Goal: Task Accomplishment & Management: Manage account settings

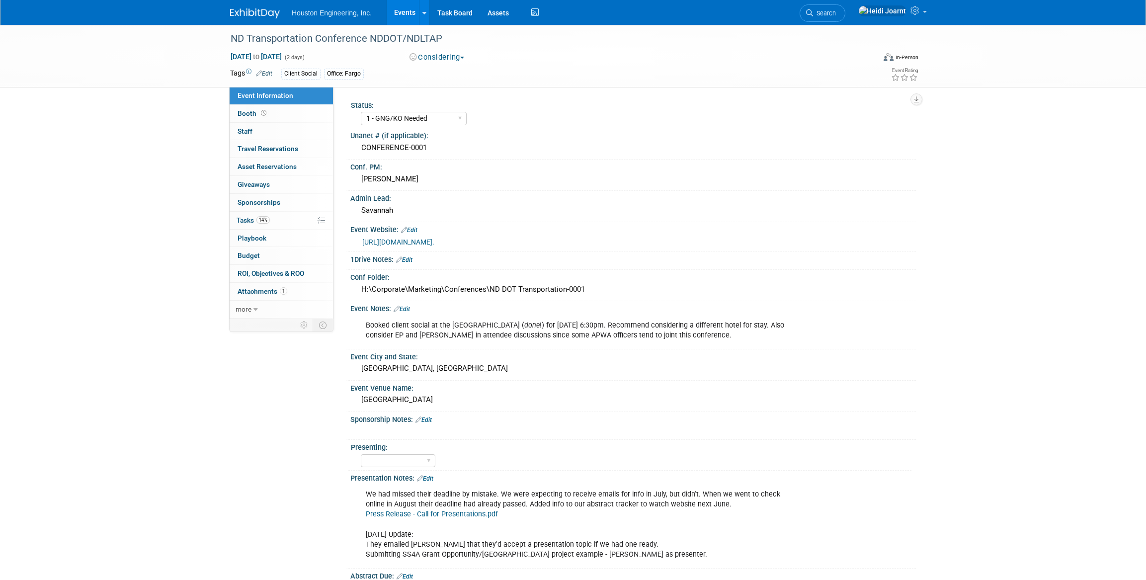
select select "1 - GNG/KO Needed"
select select "Transportation"
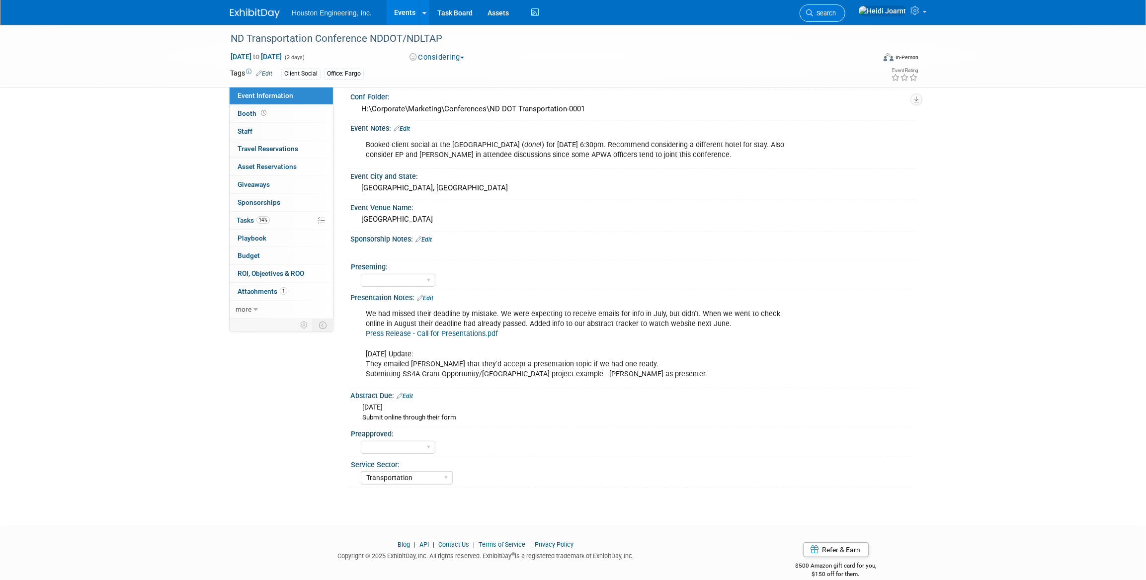
click at [845, 15] on link "Search" at bounding box center [822, 12] width 46 height 17
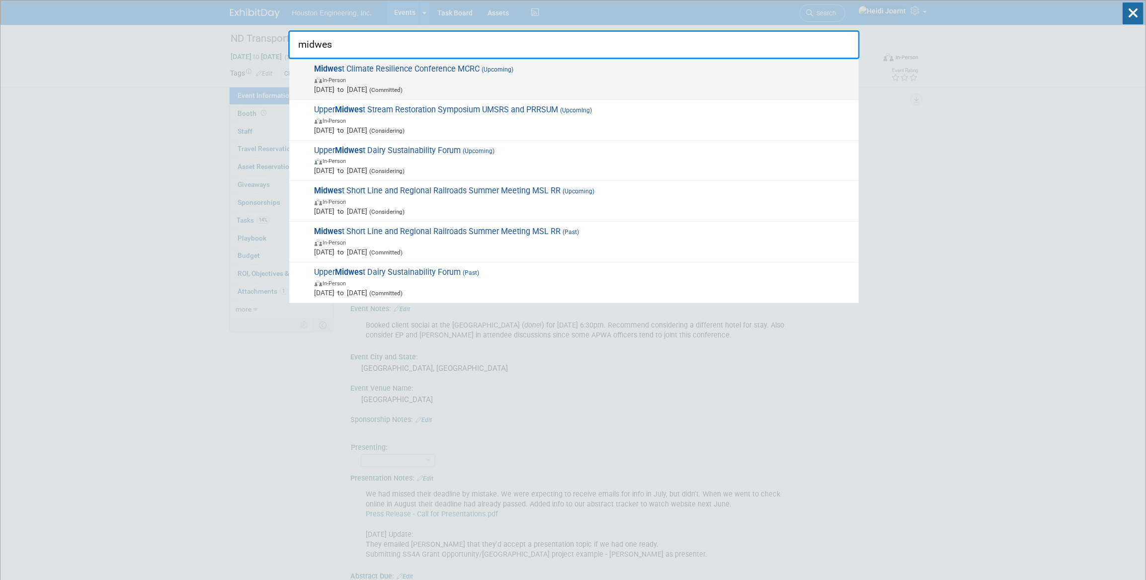
type input "midwes"
click at [504, 82] on span "In-Person" at bounding box center [583, 80] width 539 height 10
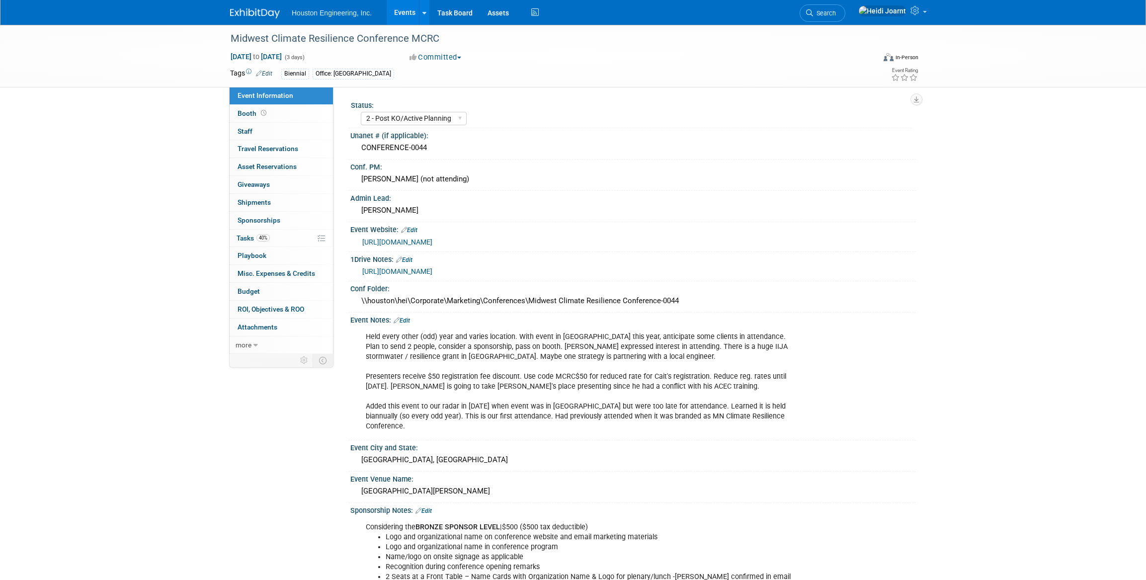
select select "2 - Post KO/Active Planning"
select select "Yes"
select select "Environmental"
click at [293, 131] on link "0 Staff 0" at bounding box center [281, 131] width 103 height 17
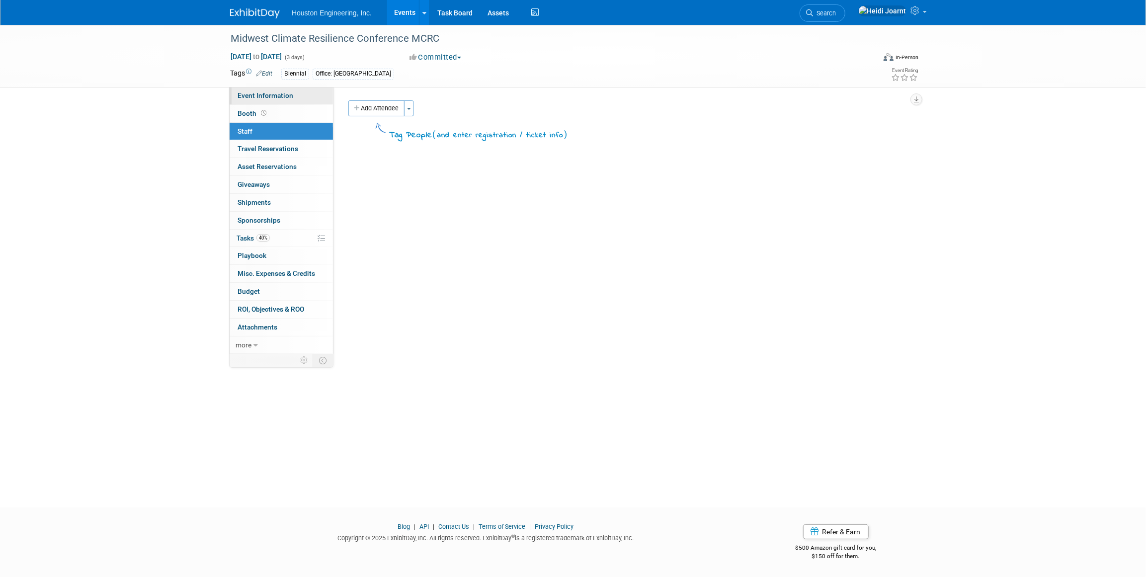
click at [278, 103] on link "Event Information" at bounding box center [281, 95] width 103 height 17
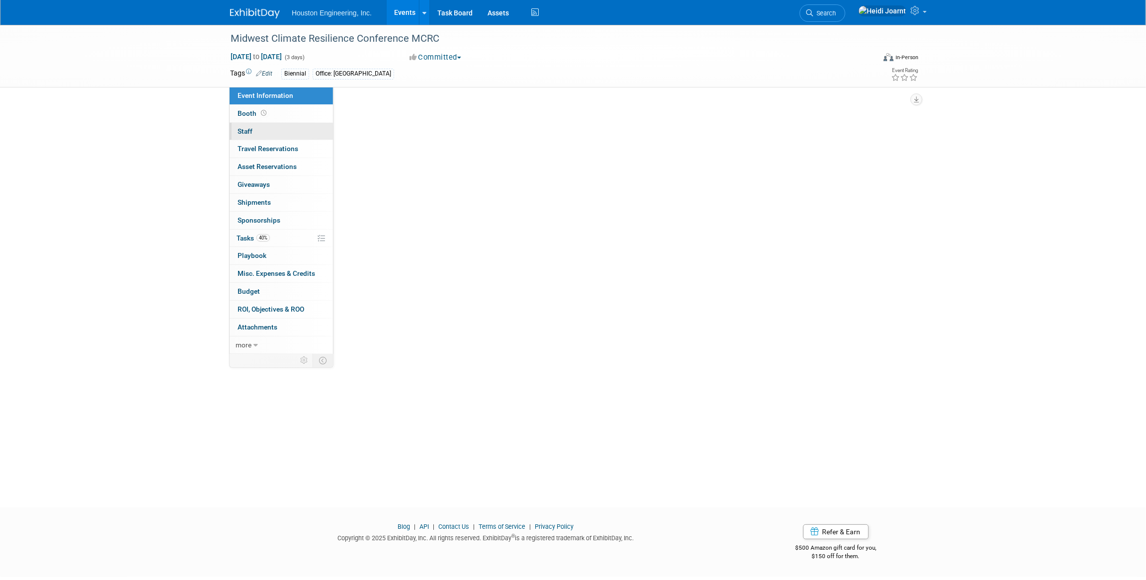
select select "2 - Post KO/Active Planning"
select select "Yes"
select select "Environmental"
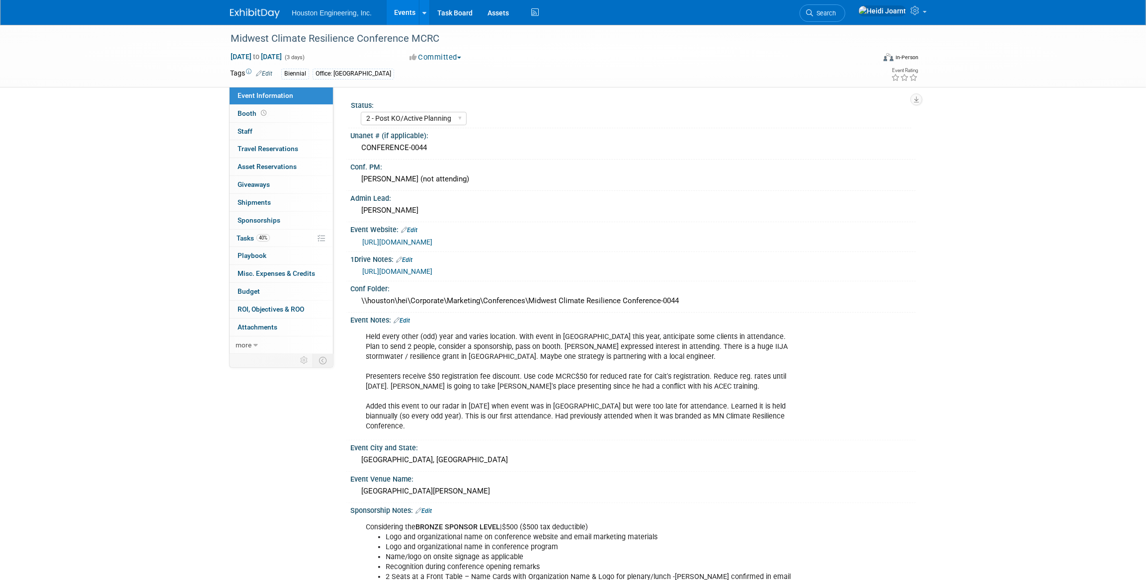
click at [410, 319] on link "Edit" at bounding box center [401, 320] width 16 height 7
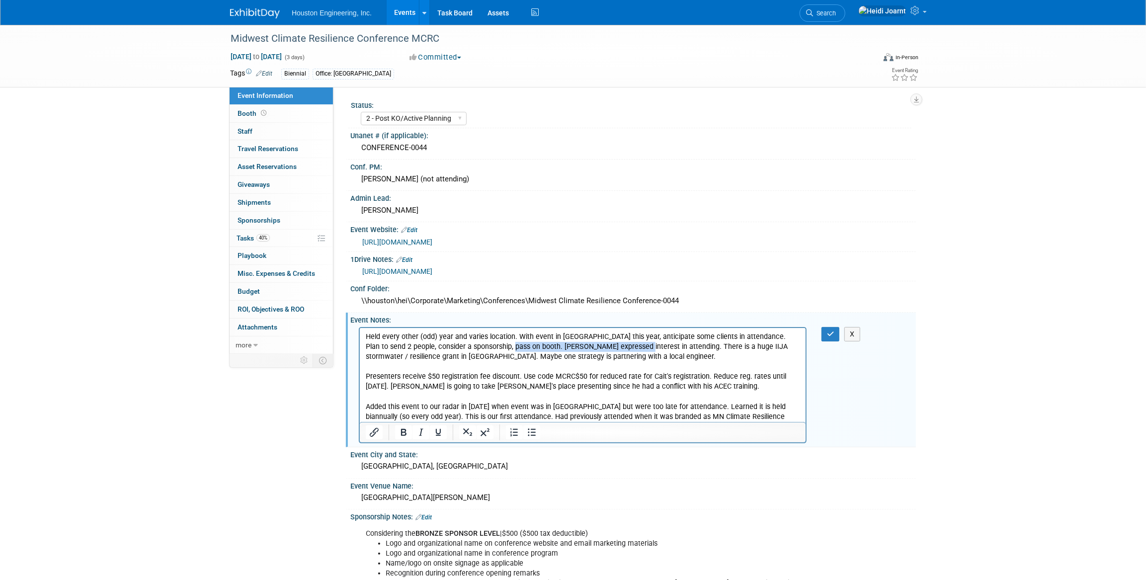
drag, startPoint x: 610, startPoint y: 345, endPoint x: 492, endPoint y: 345, distance: 117.7
click at [492, 345] on p "Held every other (odd) year and varies location. With event in WI this year, an…" at bounding box center [582, 381] width 434 height 100
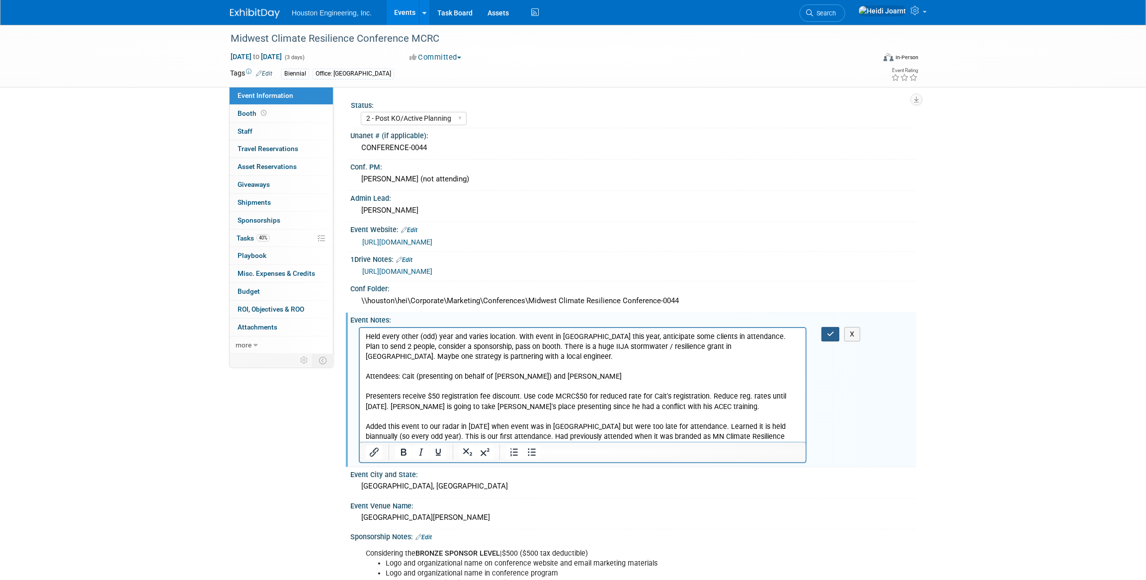
click at [838, 329] on button "button" at bounding box center [830, 334] width 18 height 14
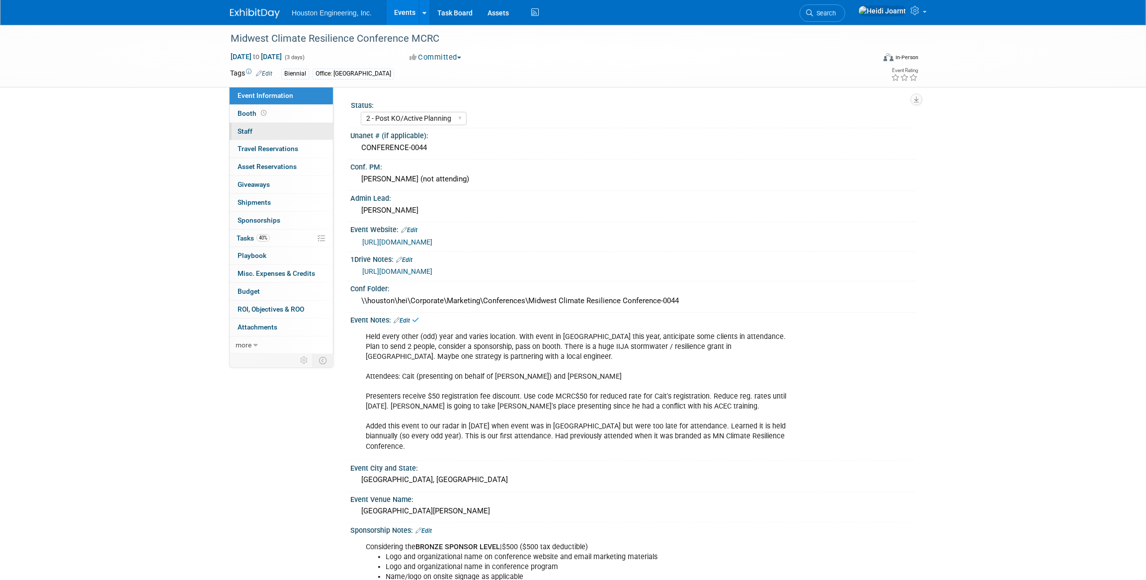
click at [272, 134] on link "0 Staff 0" at bounding box center [281, 131] width 103 height 17
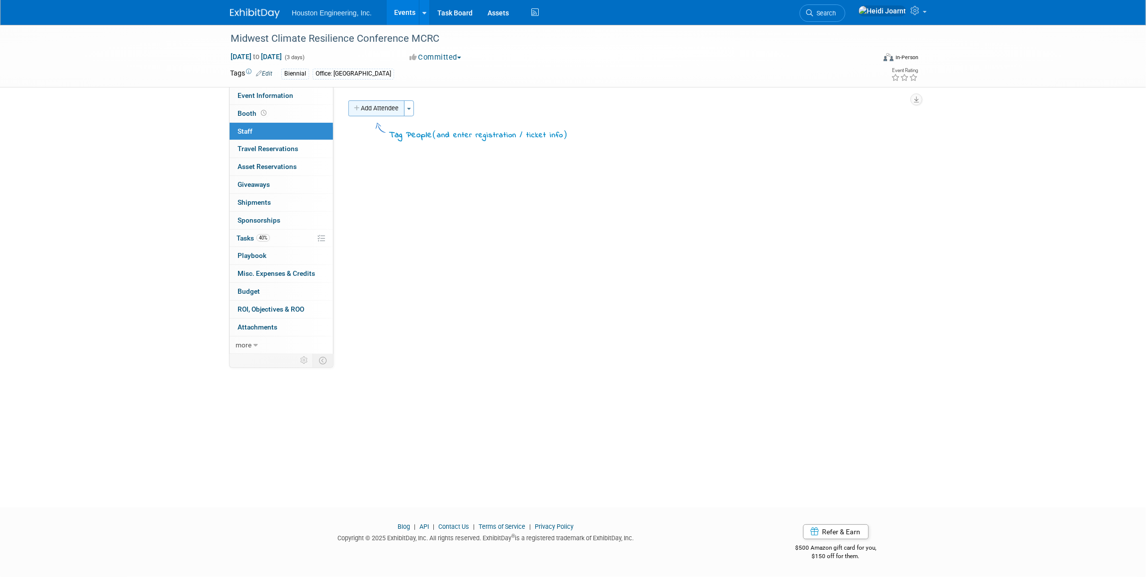
click at [380, 113] on button "Add Attendee" at bounding box center [376, 108] width 56 height 16
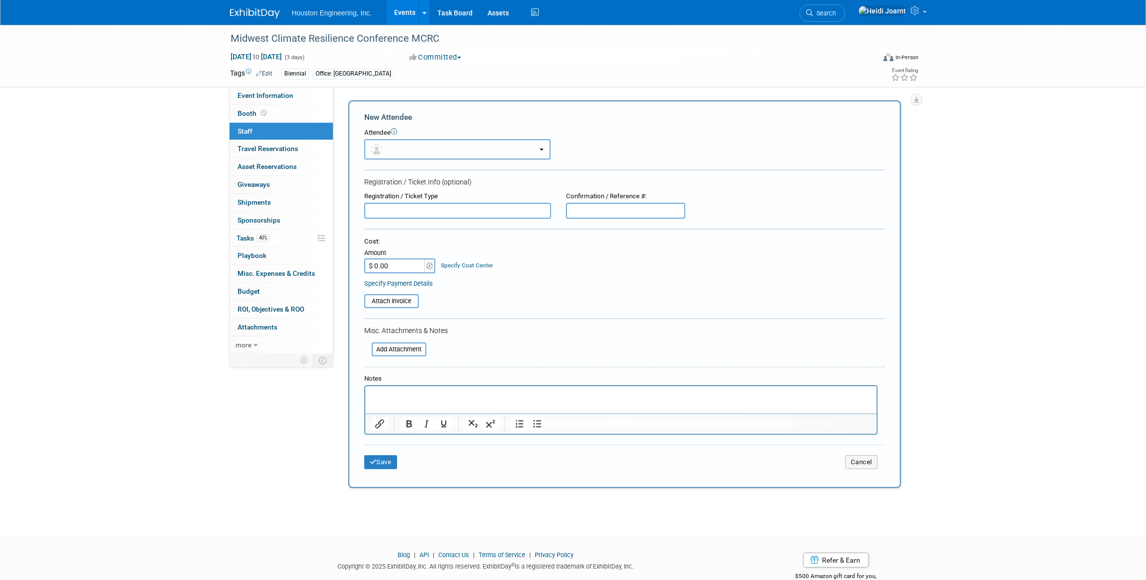
click at [415, 149] on button "button" at bounding box center [457, 149] width 186 height 20
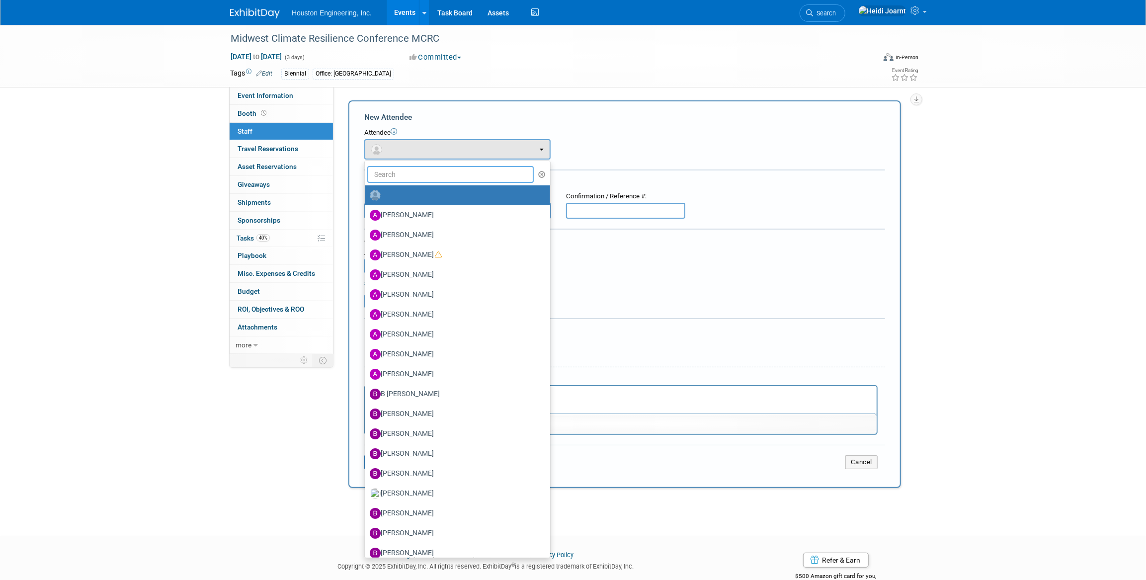
click at [429, 174] on input "text" at bounding box center [450, 174] width 166 height 17
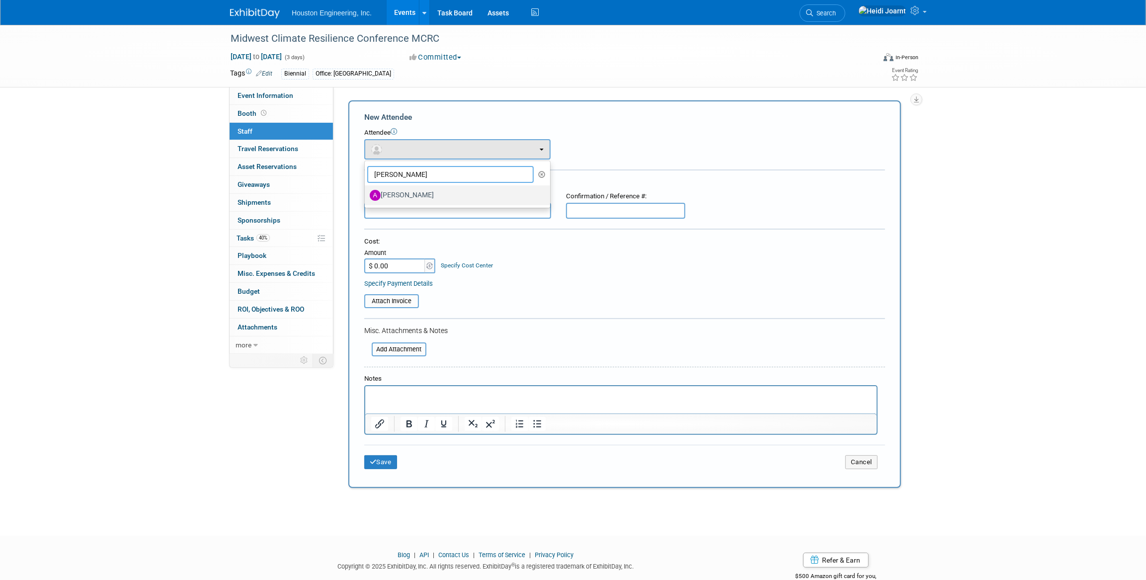
type input "alex"
click at [446, 195] on label "[PERSON_NAME]" at bounding box center [455, 195] width 170 height 16
click at [366, 195] on input "[PERSON_NAME]" at bounding box center [363, 194] width 6 height 6
select select "ccd33b69-93c0-49fa-a448-051e50e6b994"
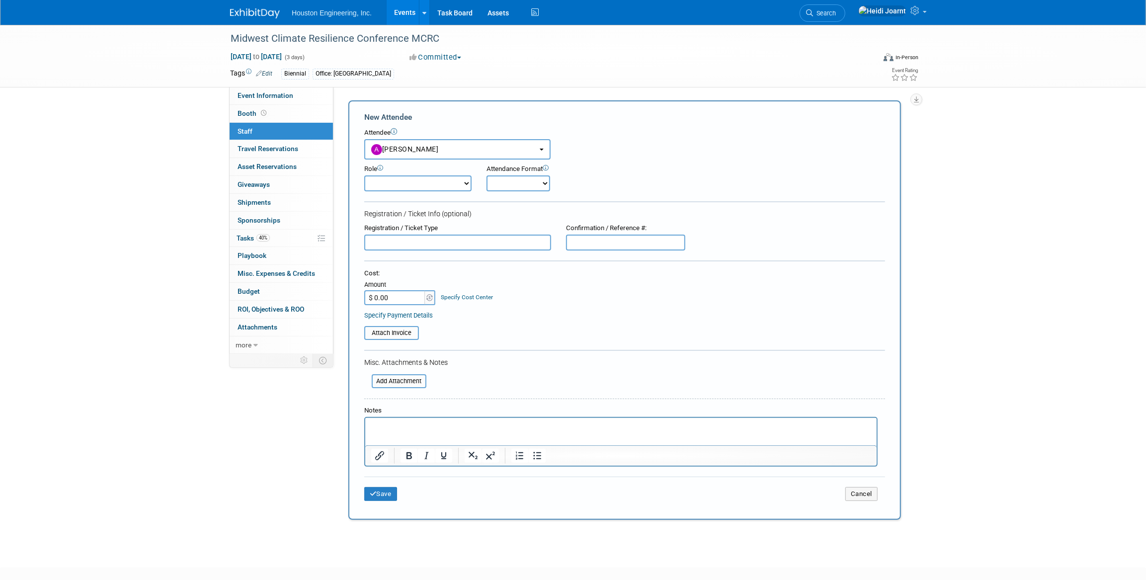
click at [417, 181] on select "Conf Attendee Conf PM Demonstrator Host Planner Presenter Sales Representative" at bounding box center [417, 183] width 107 height 16
select select "200"
click at [364, 175] on select "Conf Attendee Conf PM Demonstrator Host Planner Presenter Sales Representative" at bounding box center [417, 183] width 107 height 16
click at [388, 491] on button "Save" at bounding box center [380, 494] width 33 height 14
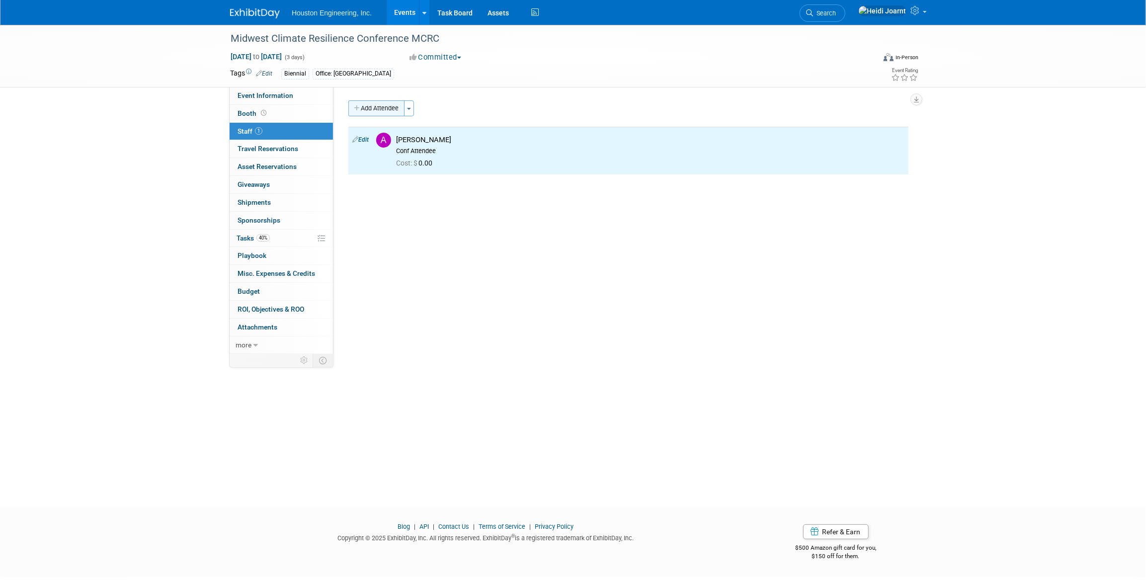
click at [382, 109] on button "Add Attendee" at bounding box center [376, 108] width 56 height 16
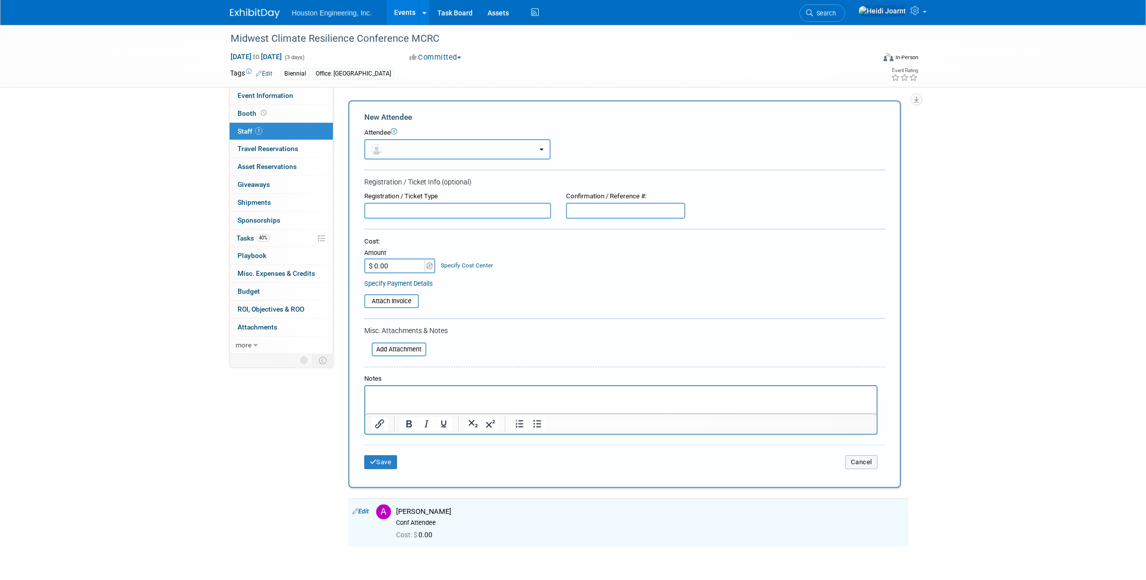
click at [394, 144] on button "button" at bounding box center [457, 149] width 186 height 20
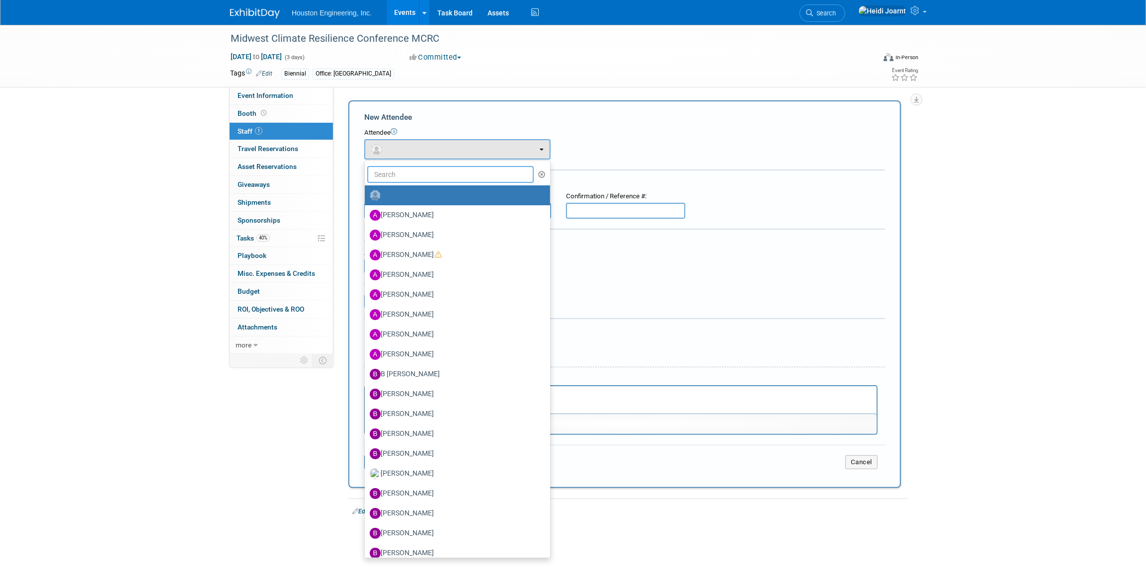
click at [417, 170] on input "text" at bounding box center [450, 174] width 166 height 17
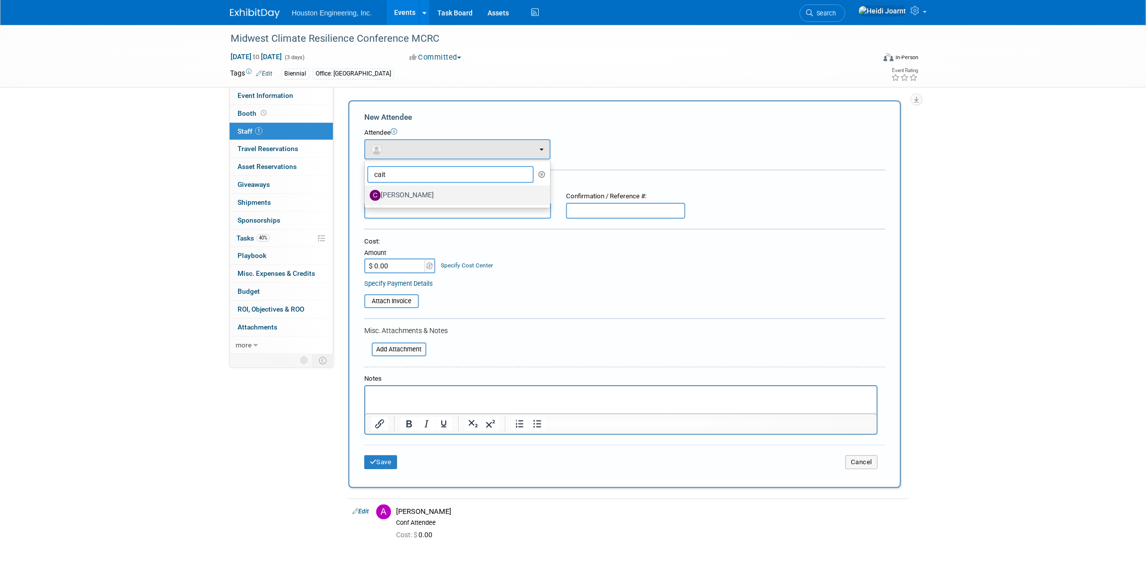
type input "cait"
click at [421, 195] on label "[PERSON_NAME]" at bounding box center [455, 195] width 170 height 16
click at [366, 195] on input "[PERSON_NAME]" at bounding box center [363, 194] width 6 height 6
select select "c2c0e71c-d3ce-4184-9cfb-98b6cf9a3105"
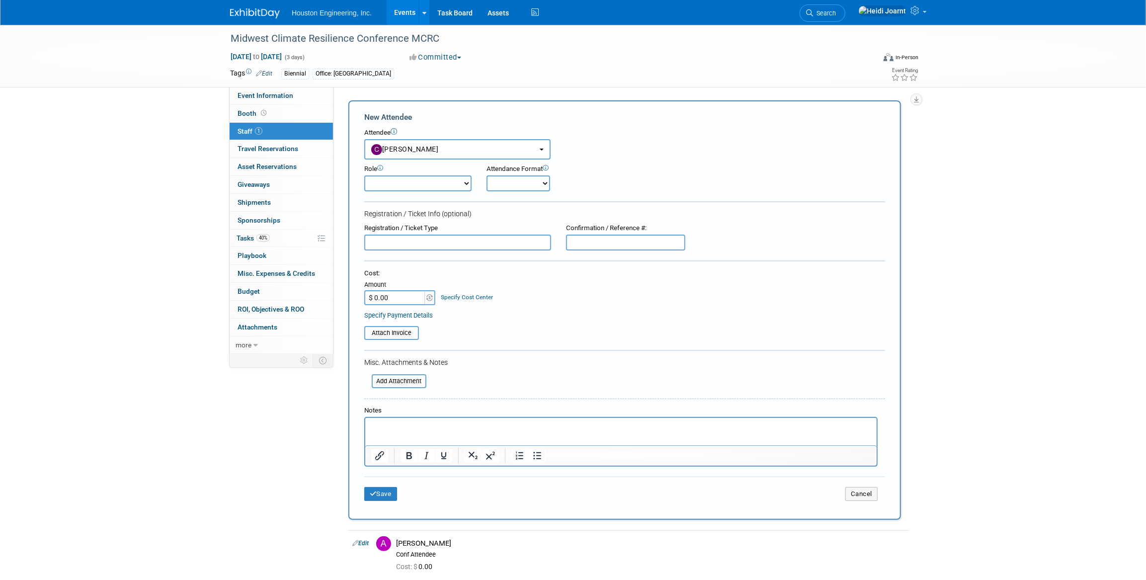
click at [415, 188] on select "Conf Attendee Conf PM Demonstrator Host Planner Presenter Sales Representative" at bounding box center [417, 183] width 107 height 16
select select "8"
click at [364, 175] on select "Conf Attendee Conf PM Demonstrator Host Planner Presenter Sales Representative" at bounding box center [417, 183] width 107 height 16
drag, startPoint x: 416, startPoint y: 434, endPoint x: 780, endPoint y: 862, distance: 562.2
click at [416, 432] on html at bounding box center [620, 425] width 511 height 14
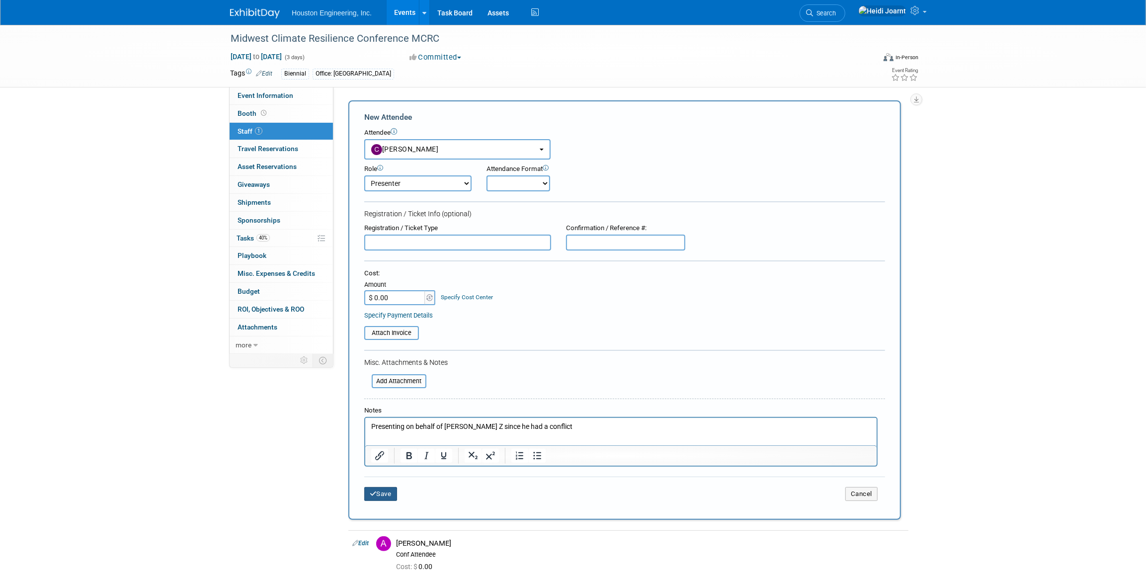
click at [385, 493] on button "Save" at bounding box center [380, 494] width 33 height 14
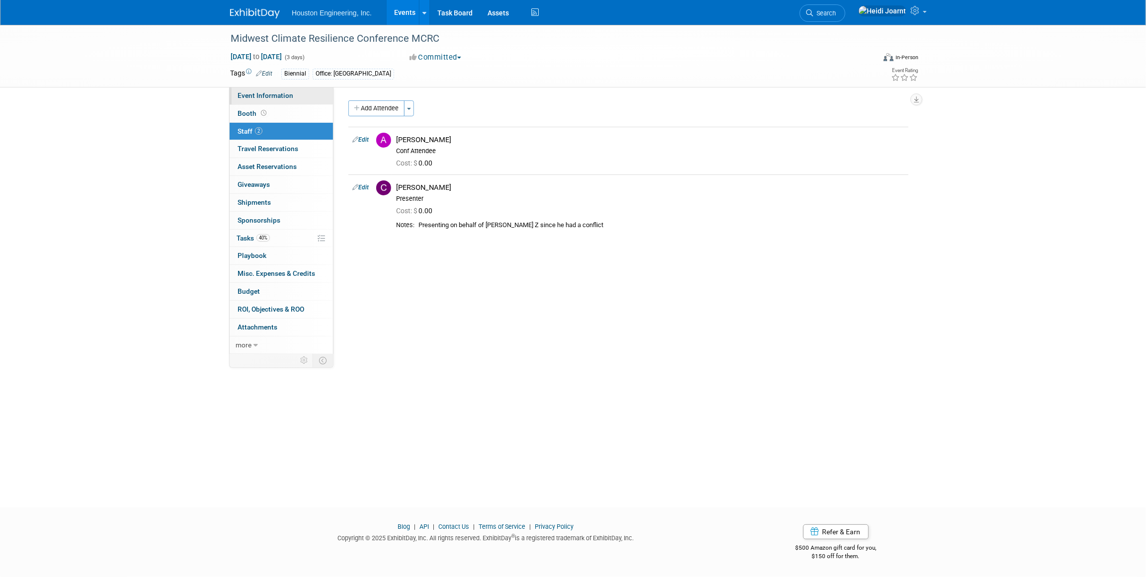
click at [291, 96] on span "Event Information" at bounding box center [265, 95] width 56 height 8
select select "2 - Post KO/Active Planning"
select select "Yes"
select select "Environmental"
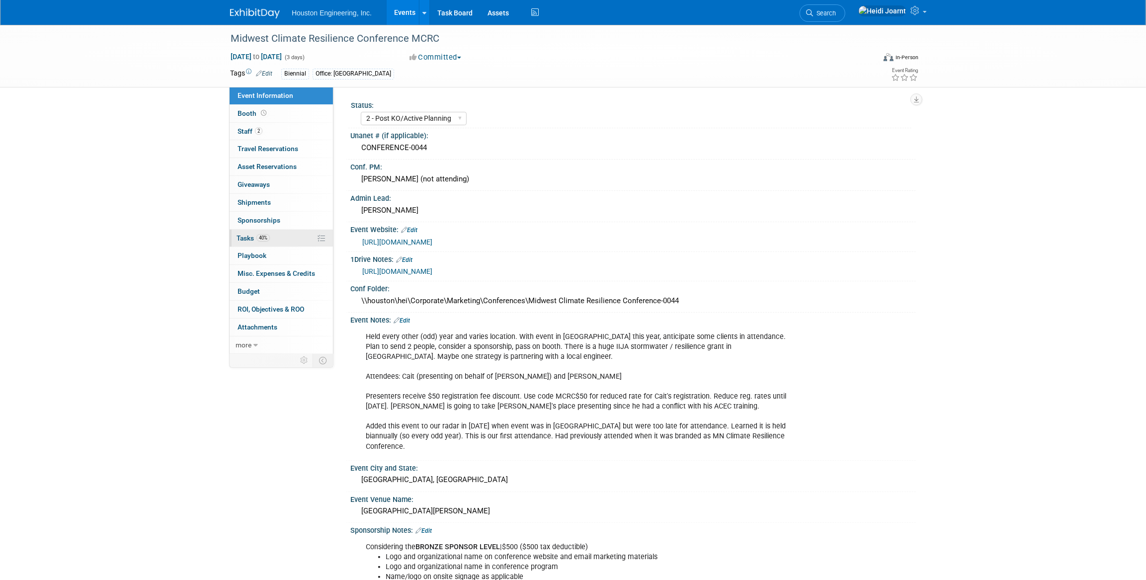
click at [282, 243] on link "40% Tasks 40%" at bounding box center [281, 238] width 103 height 17
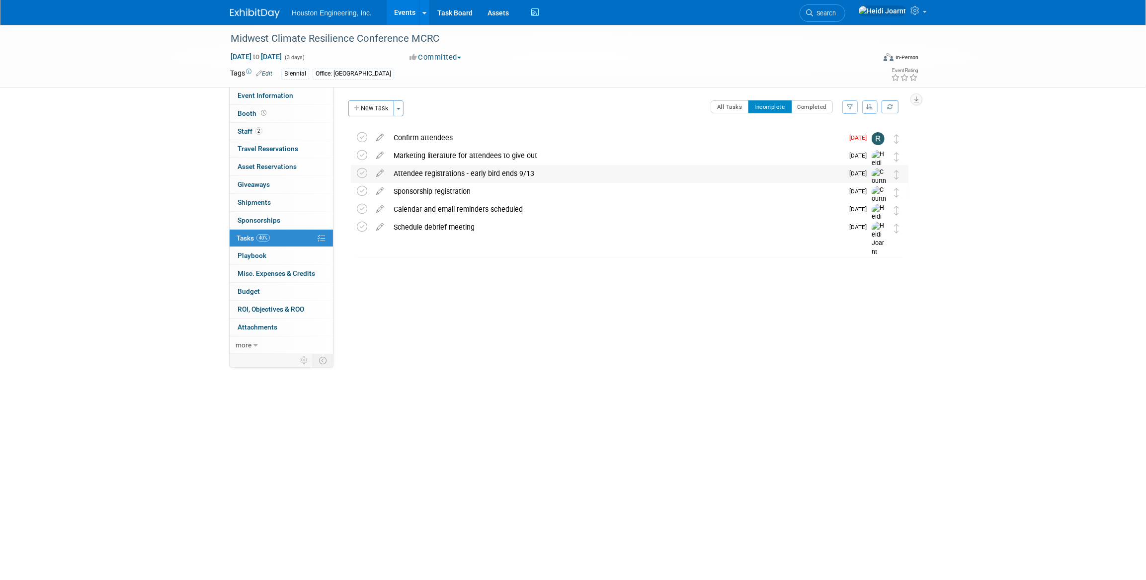
click at [447, 171] on div "Attendee registrations - early bird ends 9/13" at bounding box center [615, 173] width 455 height 17
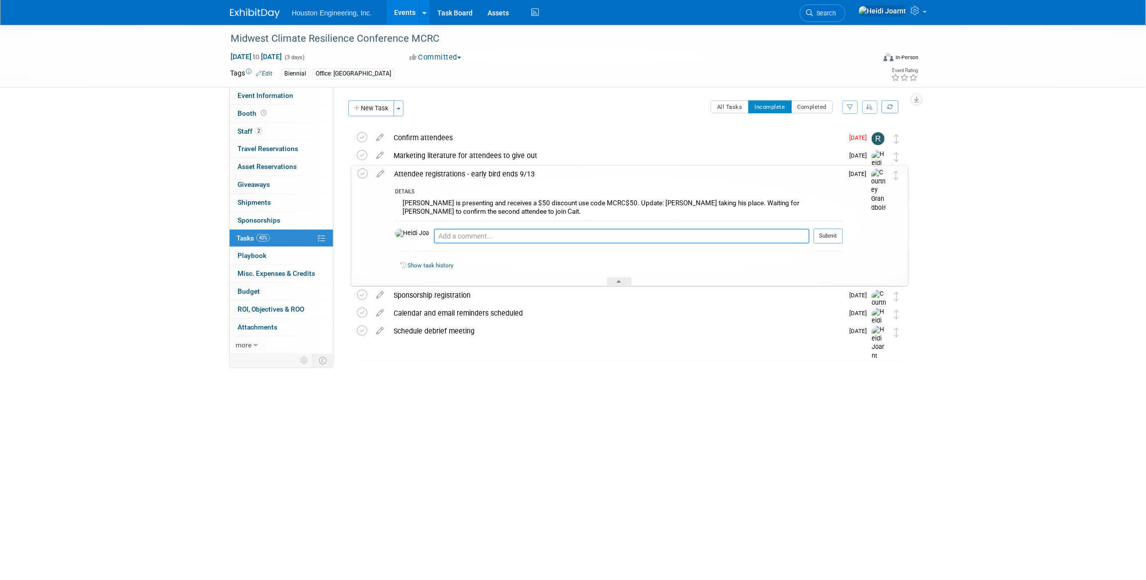
click at [471, 237] on textarea at bounding box center [622, 236] width 376 height 15
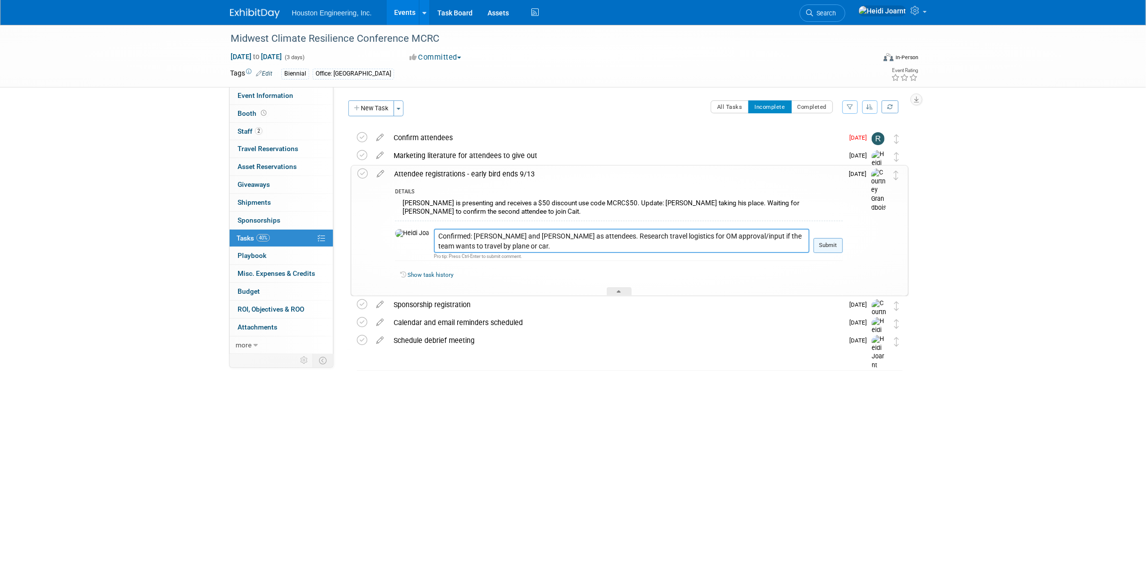
type textarea "Confirmed: Alex Schmidt and Cait Caswell as attendees. Research travel logistic…"
click at [836, 248] on button "Submit" at bounding box center [827, 245] width 29 height 15
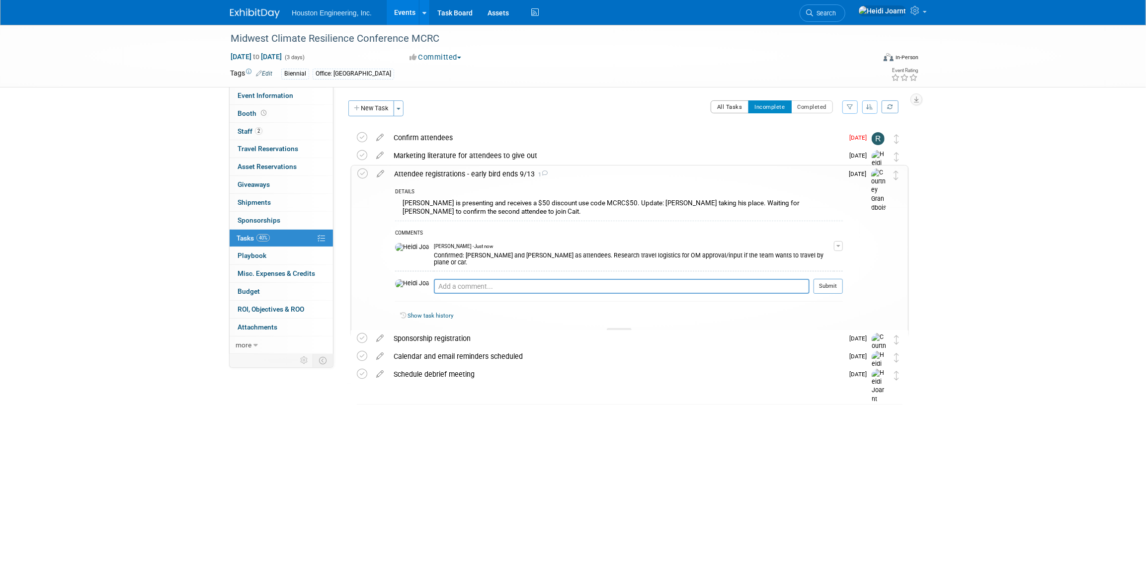
click at [738, 111] on button "All Tasks" at bounding box center [729, 106] width 38 height 13
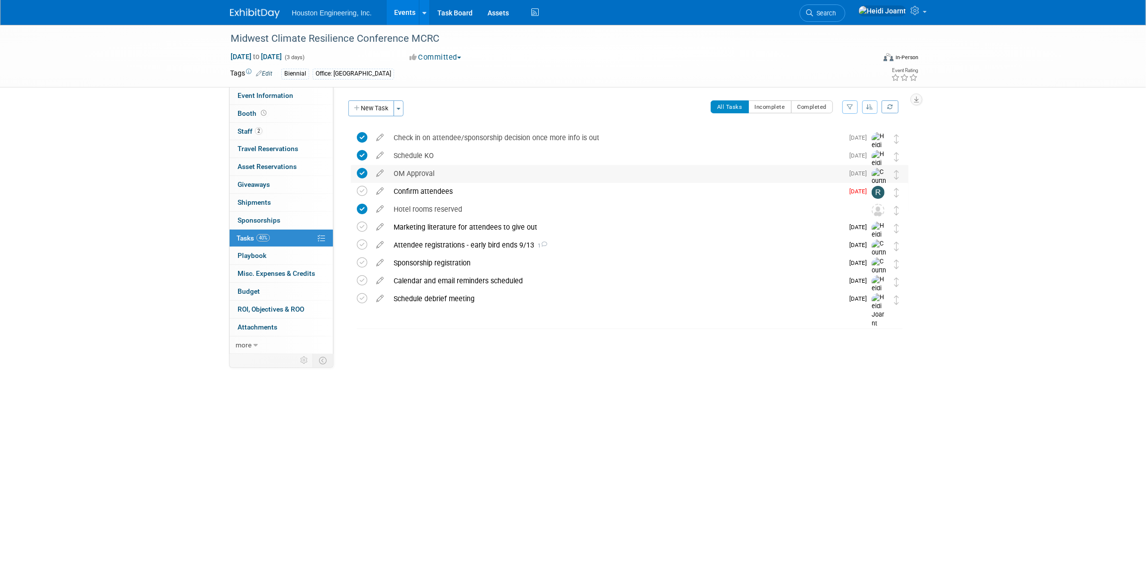
click at [655, 176] on div "OM Approval" at bounding box center [615, 173] width 455 height 17
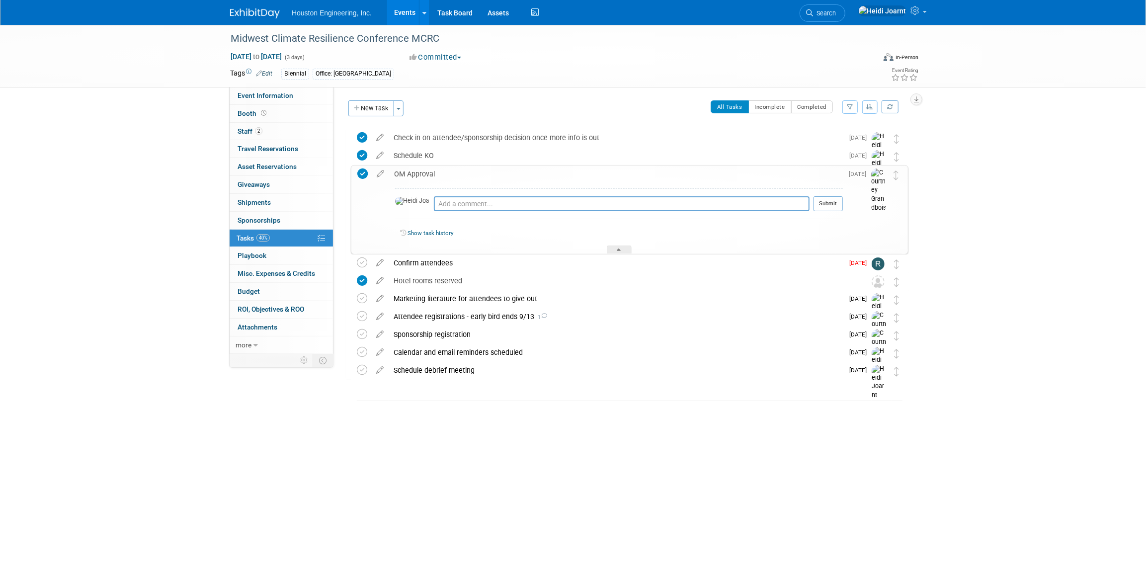
click at [655, 176] on div "OM Approval" at bounding box center [616, 173] width 454 height 17
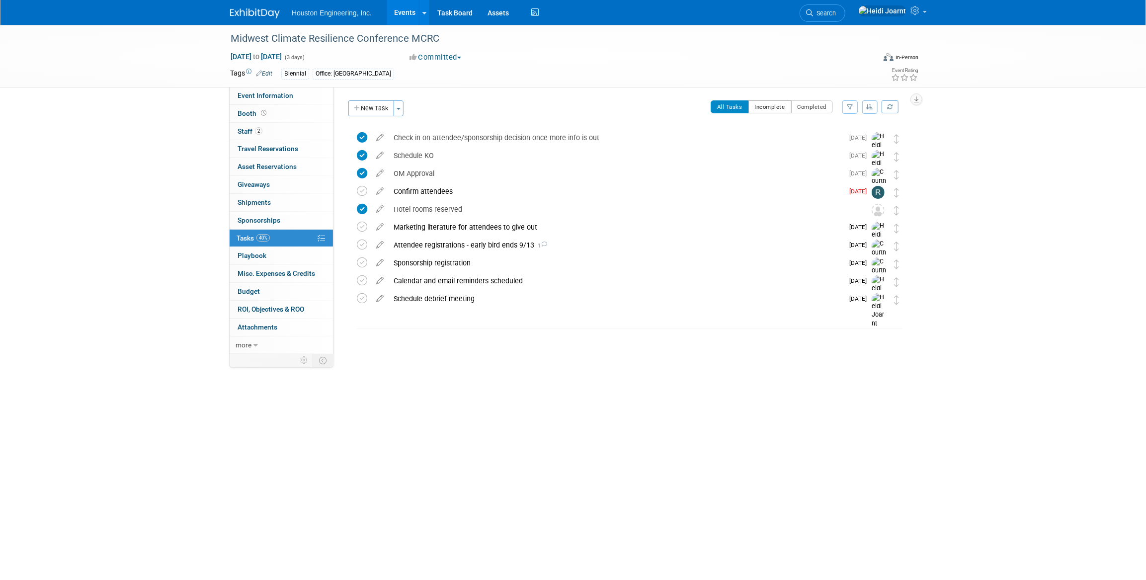
click at [776, 109] on button "Incomplete" at bounding box center [769, 106] width 43 height 13
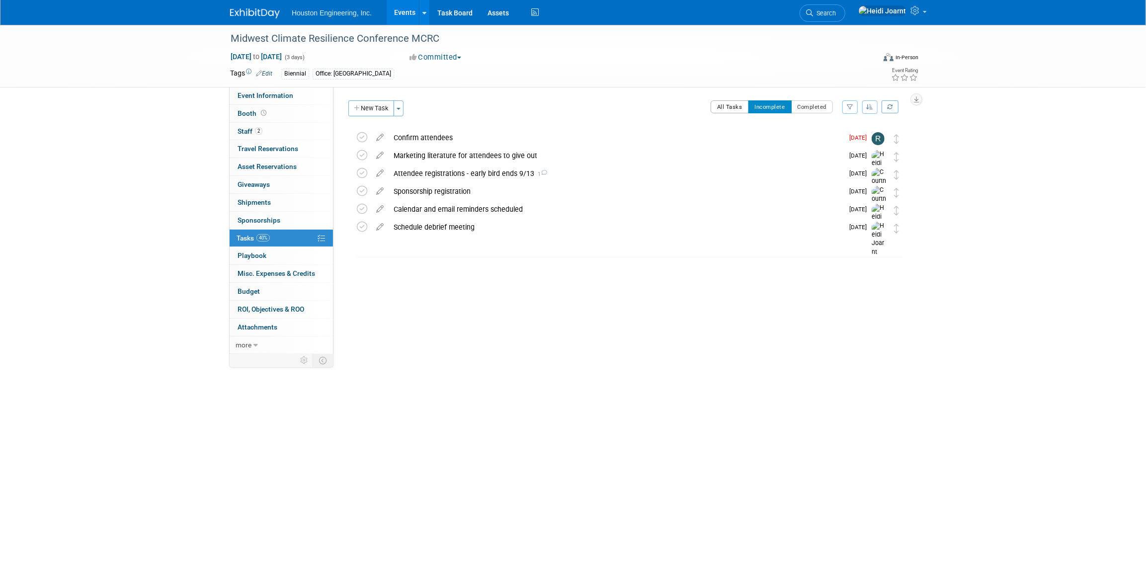
click at [736, 109] on button "All Tasks" at bounding box center [729, 106] width 38 height 13
